Goal: Check status: Check status

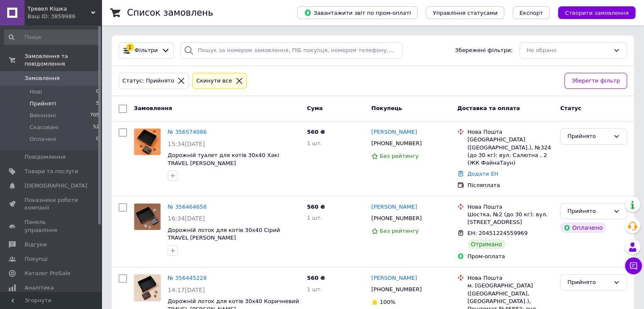
click at [53, 98] on li "Прийняті 5" at bounding box center [52, 104] width 104 height 12
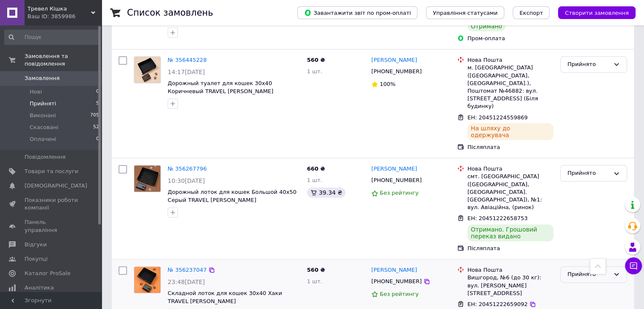
click at [578, 270] on div "Прийнято" at bounding box center [588, 274] width 42 height 9
click at [575, 284] on li "Виконано" at bounding box center [593, 292] width 66 height 16
click at [582, 169] on div "Прийнято" at bounding box center [588, 173] width 42 height 9
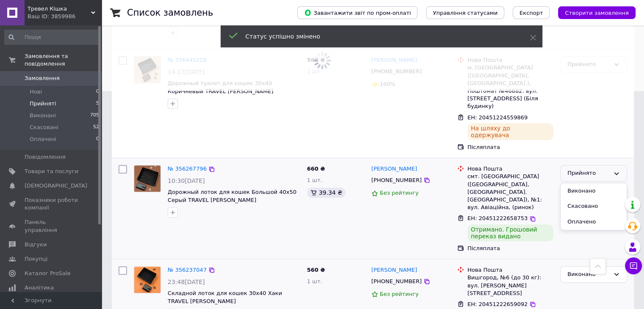
click at [582, 183] on li "Виконано" at bounding box center [593, 191] width 66 height 16
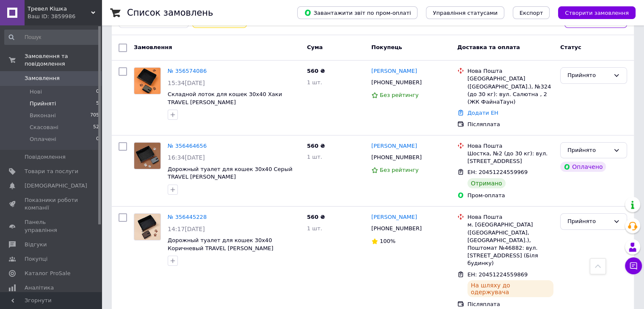
scroll to position [0, 0]
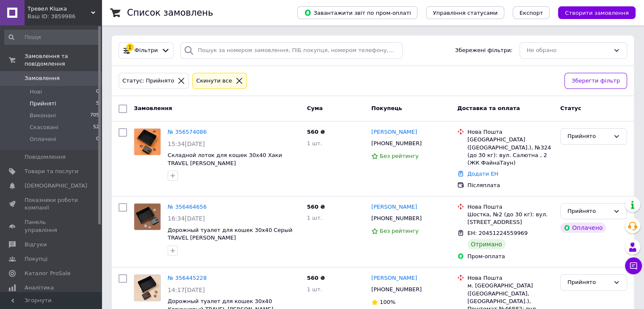
click at [61, 98] on li "Прийняті 5" at bounding box center [52, 104] width 104 height 12
